Goal: Entertainment & Leisure: Consume media (video, audio)

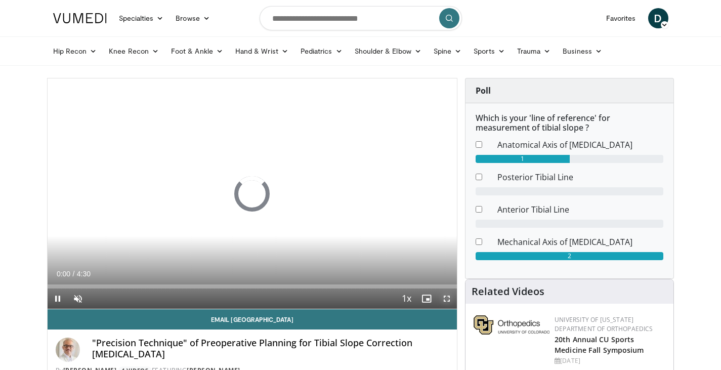
click at [451, 299] on span "Video Player" at bounding box center [447, 298] width 20 height 20
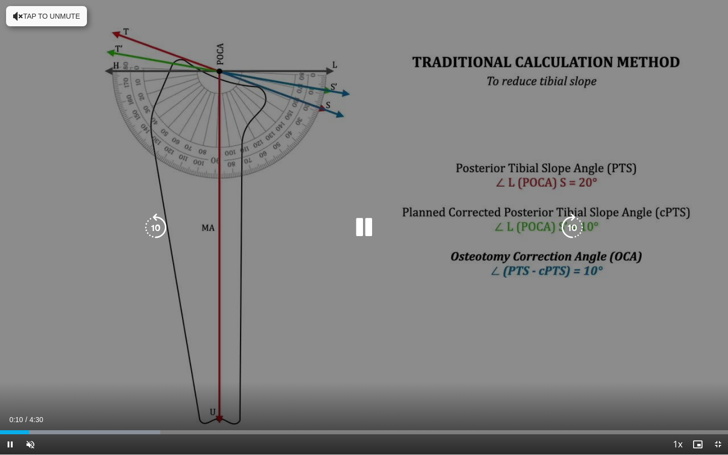
click at [13, 24] on button "Tap to unmute" at bounding box center [46, 16] width 81 height 20
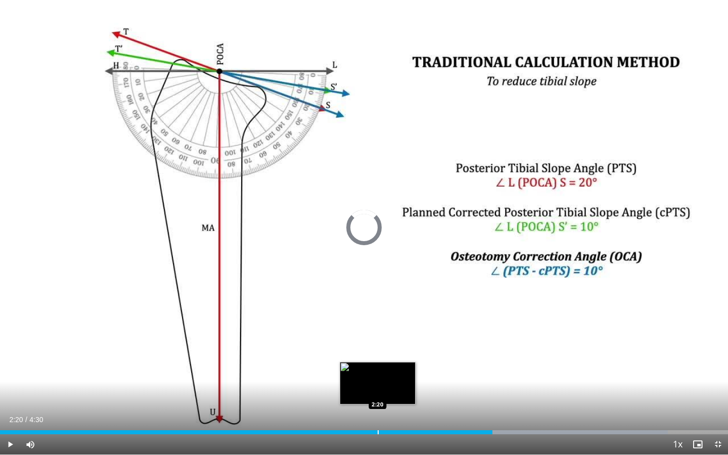
click at [378, 369] on div "Loaded : 91.74% 3:02 2:20" at bounding box center [364, 430] width 728 height 10
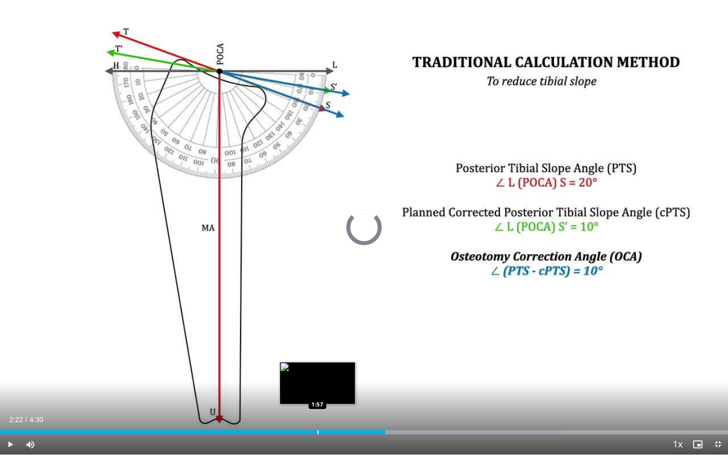
click at [317, 369] on div "Loaded : 77.05% 2:22 1:57" at bounding box center [364, 432] width 728 height 4
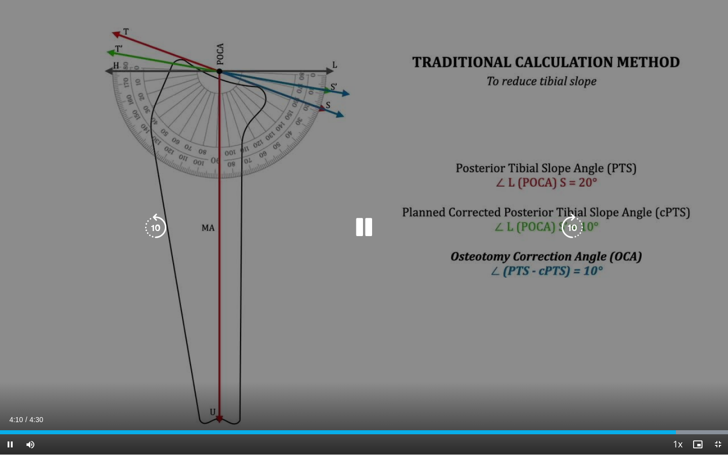
click at [361, 226] on icon "Video Player" at bounding box center [364, 227] width 28 height 28
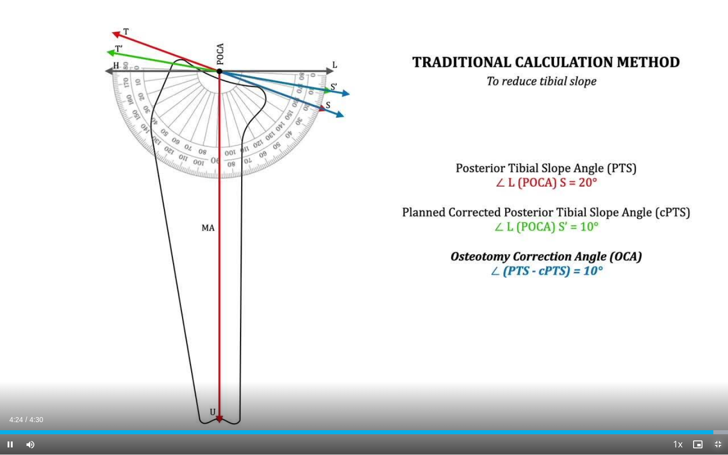
click at [720, 369] on span "Video Player" at bounding box center [718, 445] width 20 height 20
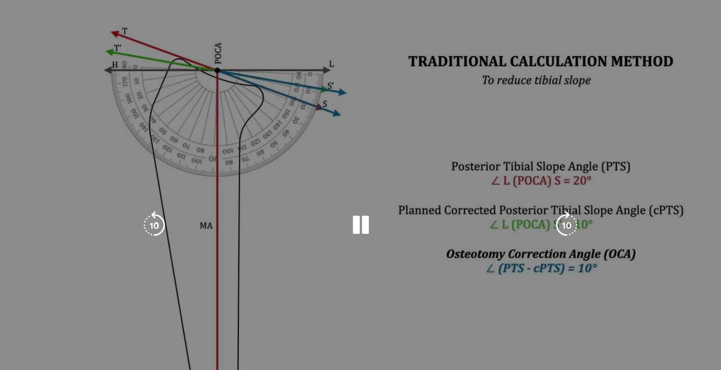
scroll to position [93, 0]
